Goal: Task Accomplishment & Management: Manage account settings

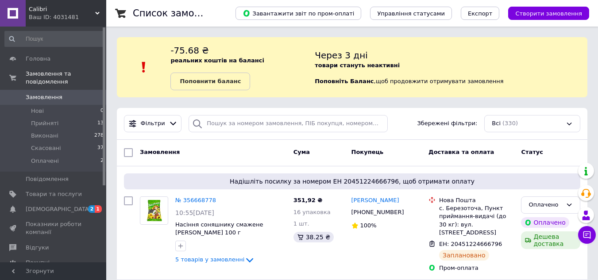
scroll to position [44, 0]
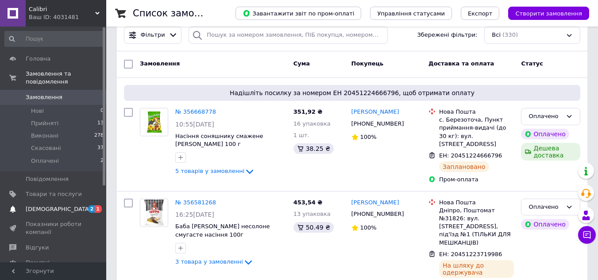
click at [50, 206] on span "Сповіщення" at bounding box center [59, 210] width 66 height 8
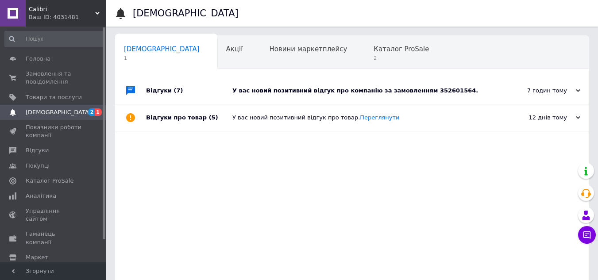
click at [361, 89] on div "У вас новий позитивний відгук про компанію за замовленням 352601564." at bounding box center [363, 91] width 260 height 8
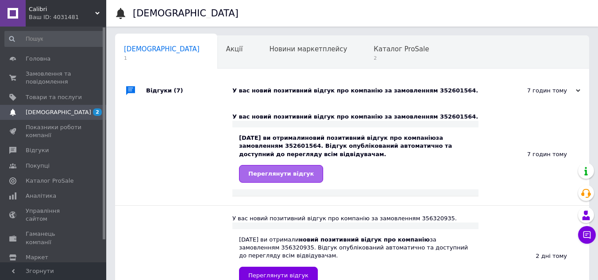
click at [277, 177] on span "Переглянути відгук" at bounding box center [281, 174] width 66 height 7
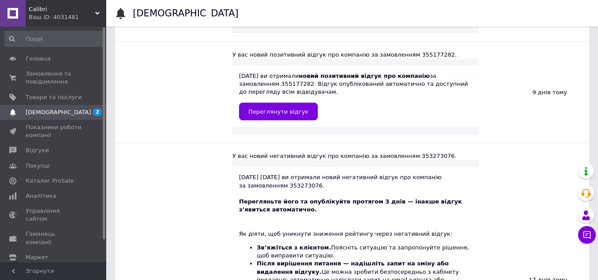
scroll to position [133, 0]
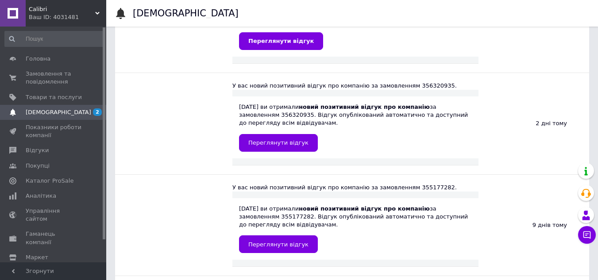
click at [58, 110] on span "[DEMOGRAPHIC_DATA]" at bounding box center [54, 113] width 56 height 8
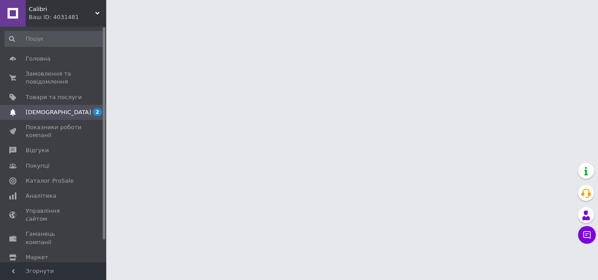
scroll to position [0, 0]
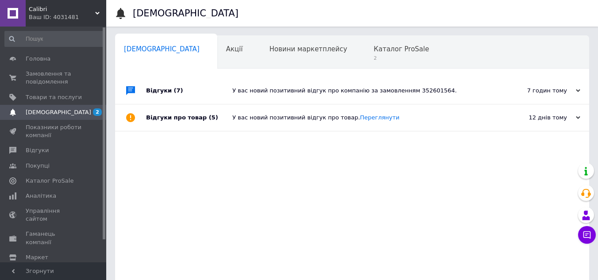
click at [271, 90] on div "У вас новий позитивний відгук про компанію за замовленням 352601564." at bounding box center [363, 91] width 260 height 8
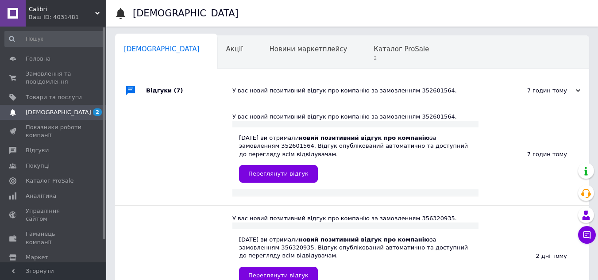
click at [51, 112] on span "[DEMOGRAPHIC_DATA]" at bounding box center [59, 113] width 66 height 8
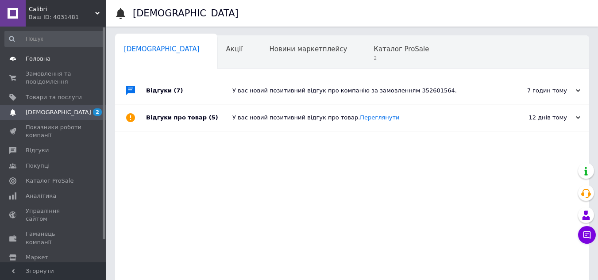
click at [44, 57] on span "Головна" at bounding box center [38, 59] width 25 height 8
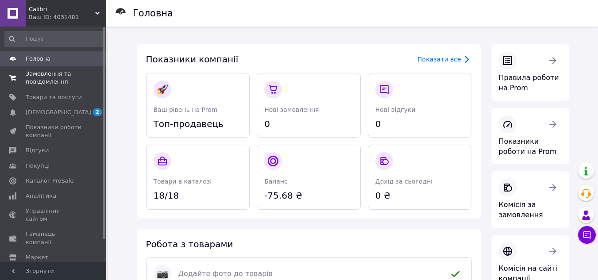
click at [55, 79] on span "Замовлення та повідомлення" at bounding box center [54, 78] width 56 height 16
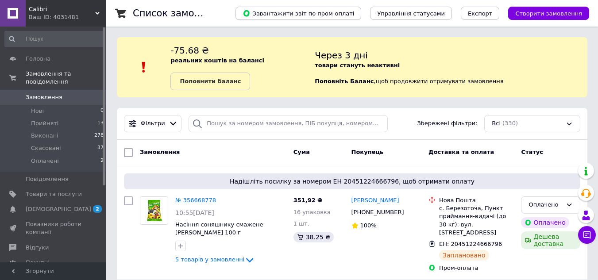
scroll to position [89, 0]
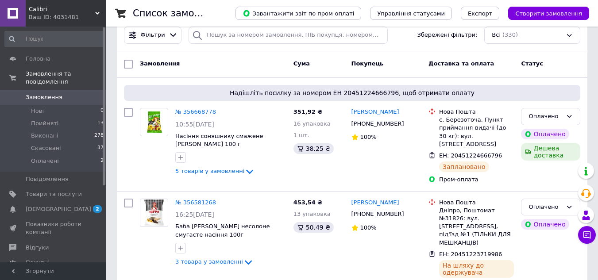
click at [51, 27] on div "Calibri Ваш ID: 4031481 Сайт Calibri Кабінет покупця Перевірити стан системи Ст…" at bounding box center [53, 140] width 106 height 280
click at [246, 173] on icon at bounding box center [249, 172] width 7 height 4
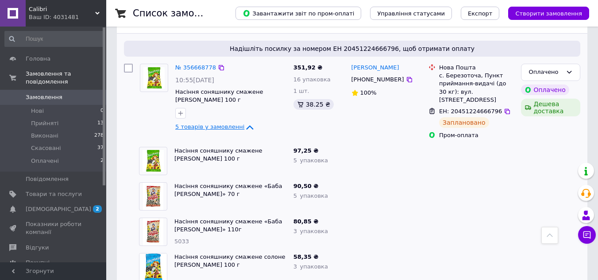
scroll to position [177, 0]
